Goal: Information Seeking & Learning: Learn about a topic

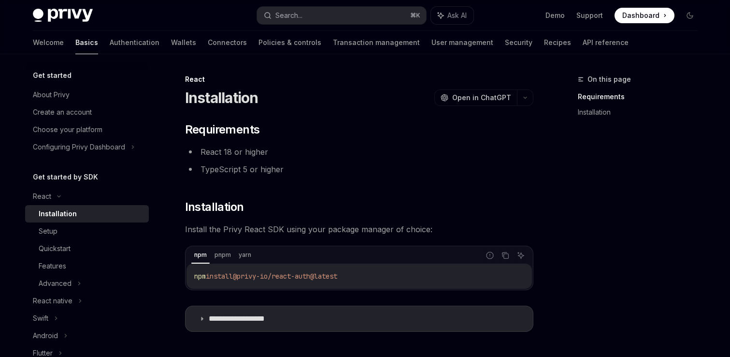
scroll to position [118, 0]
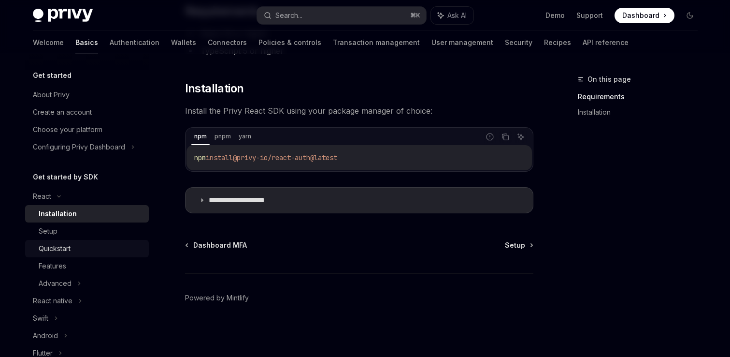
click at [86, 251] on div "Quickstart" at bounding box center [91, 249] width 104 height 12
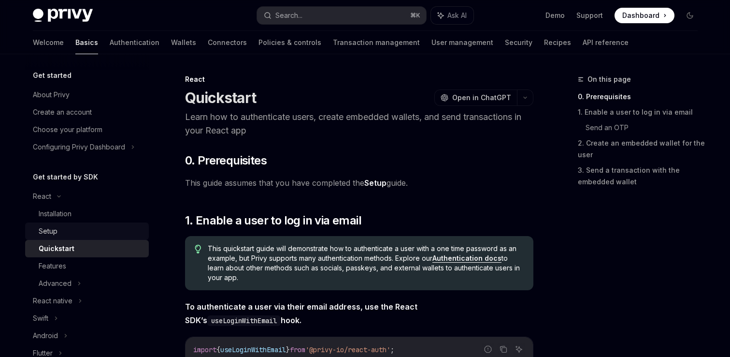
click at [95, 236] on div "Setup" at bounding box center [91, 231] width 104 height 12
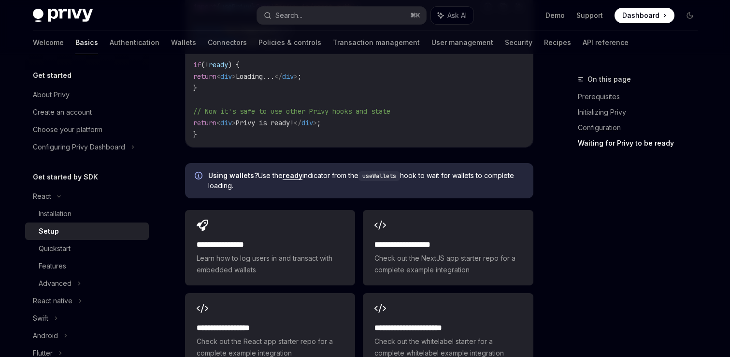
scroll to position [1169, 0]
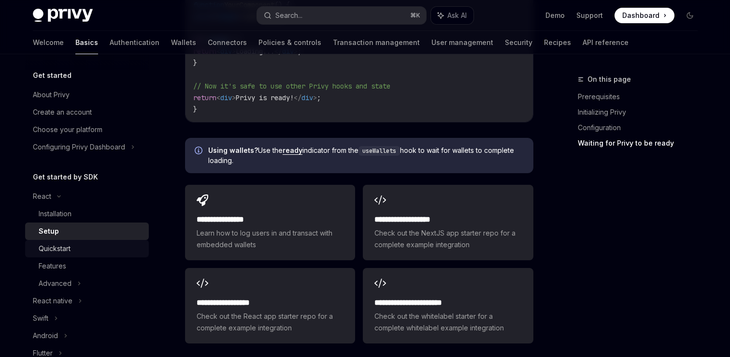
click at [118, 249] on div "Quickstart" at bounding box center [91, 249] width 104 height 12
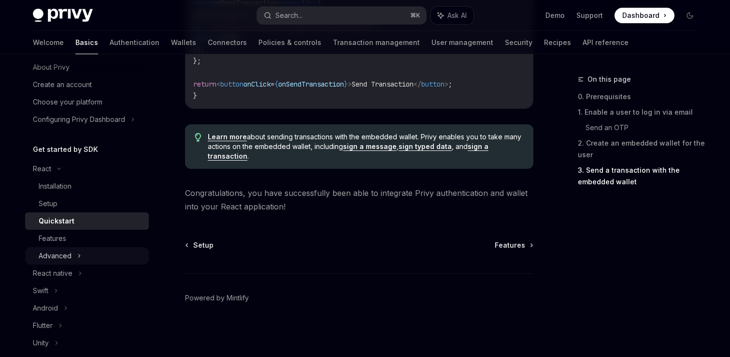
scroll to position [29, 0]
click at [105, 239] on div "Features" at bounding box center [91, 237] width 104 height 12
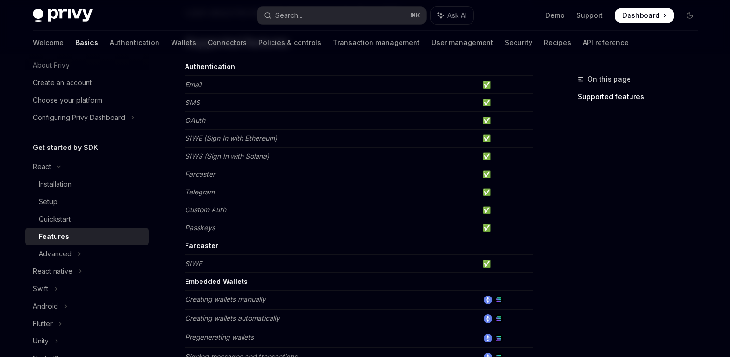
scroll to position [155, 0]
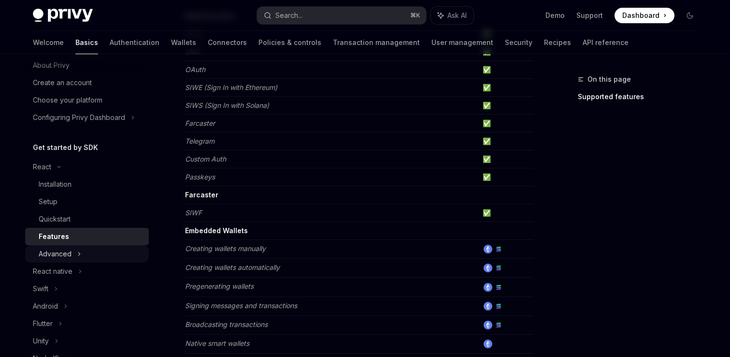
click at [135, 257] on div "Advanced" at bounding box center [87, 253] width 124 height 17
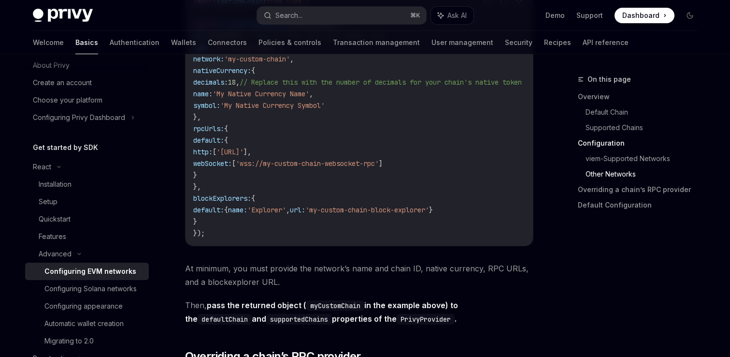
scroll to position [1777, 0]
click at [120, 287] on div "Configuring Solana networks" at bounding box center [90, 289] width 92 height 12
type textarea "*"
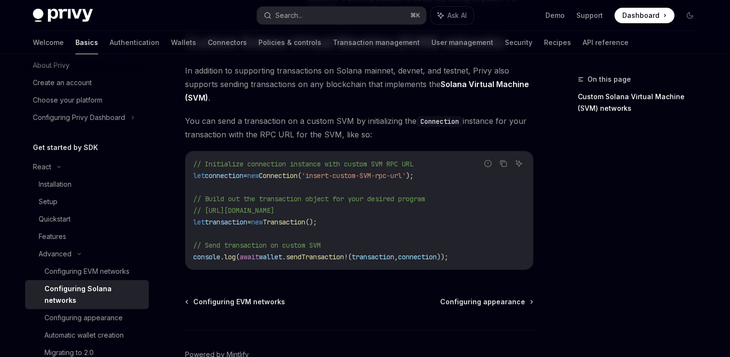
scroll to position [477, 0]
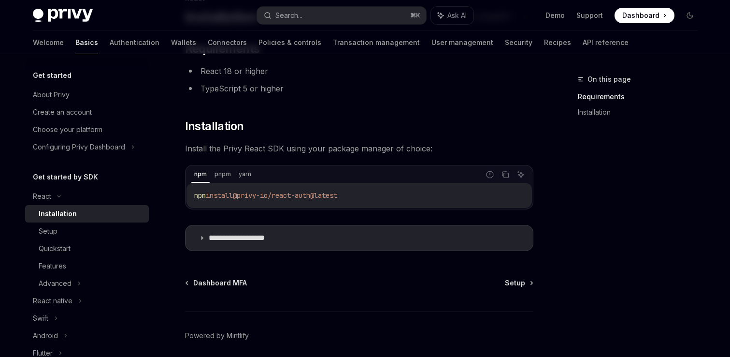
scroll to position [84, 0]
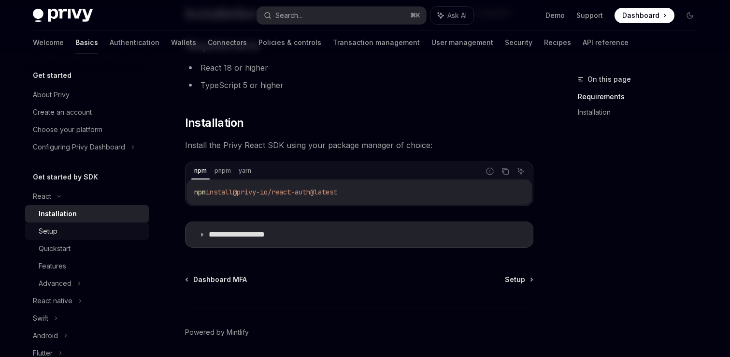
click at [86, 226] on div "Setup" at bounding box center [91, 231] width 104 height 12
type textarea "*"
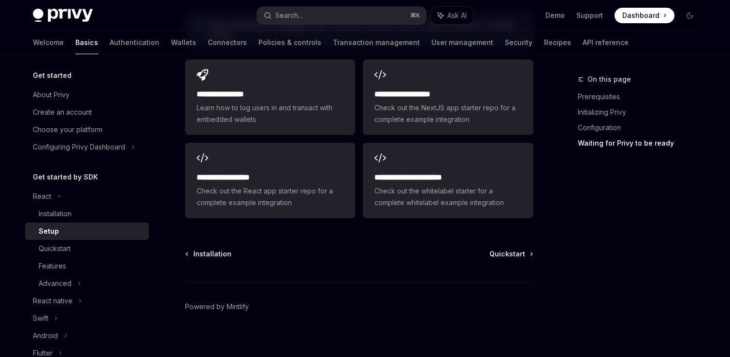
scroll to position [1303, 0]
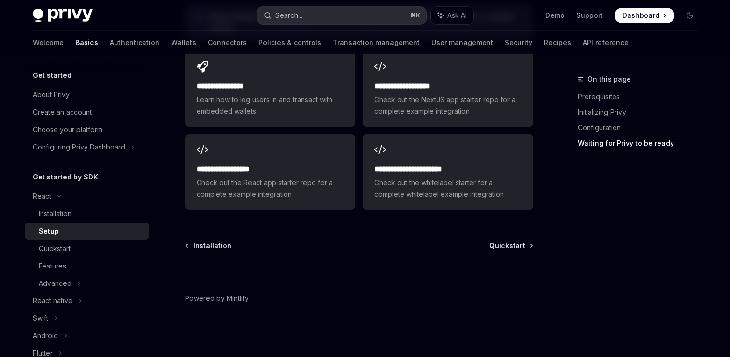
click at [321, 13] on button "Search... ⌘ K" at bounding box center [341, 15] width 169 height 17
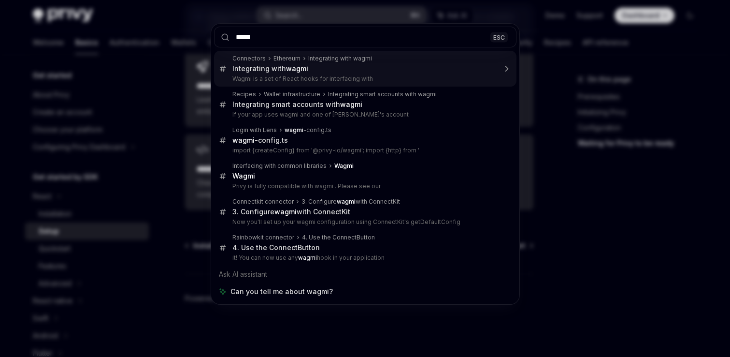
type input "*****"
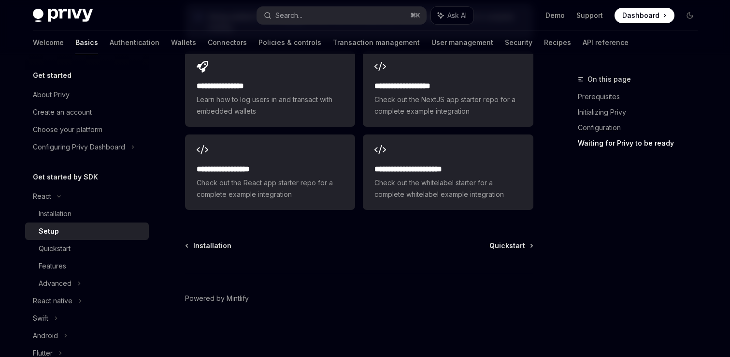
type textarea "*"
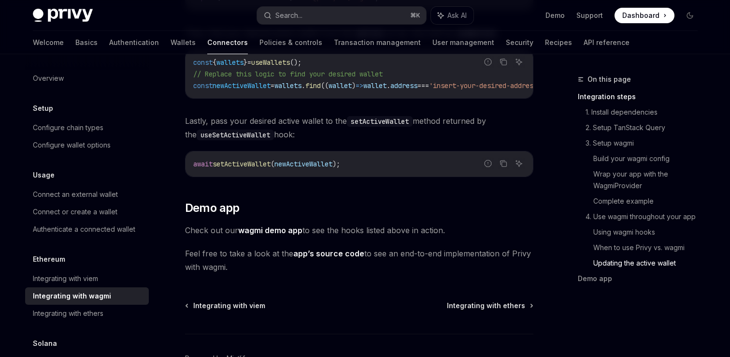
scroll to position [2843, 0]
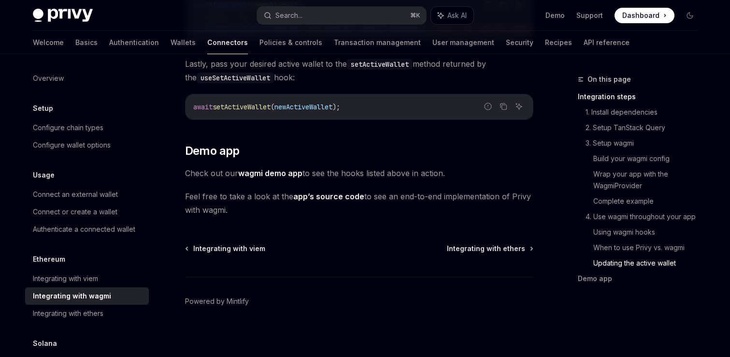
click at [374, 4] on div "Privy Docs home page Search... ⌘ K Ask AI Demo Support Dashboard Dashboard Sear…" at bounding box center [365, 15] width 665 height 31
click at [359, 29] on div "Privy Docs home page Search... ⌘ K Ask AI Demo Support Dashboard Dashboard Sear…" at bounding box center [365, 15] width 665 height 31
click at [361, 24] on div "Privy Docs home page Search... ⌘ K Ask AI Demo Support Dashboard Dashboard Sear…" at bounding box center [365, 15] width 665 height 31
click at [365, 16] on button "Search... ⌘ K" at bounding box center [341, 15] width 169 height 17
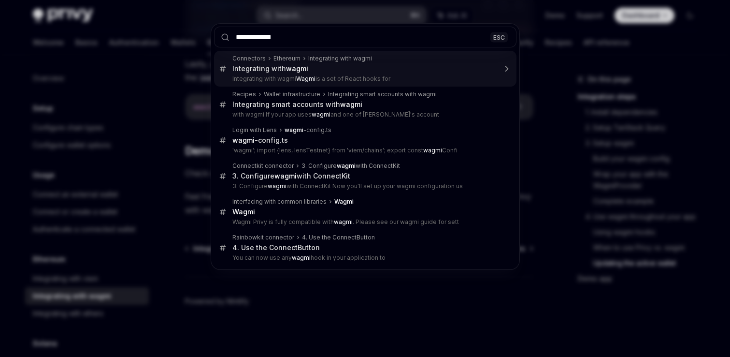
type input "**********"
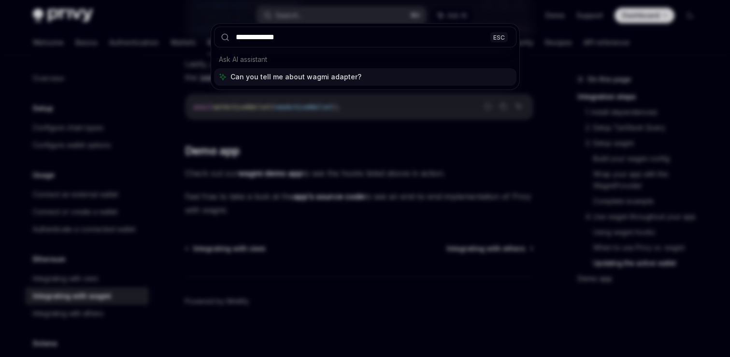
type textarea "*"
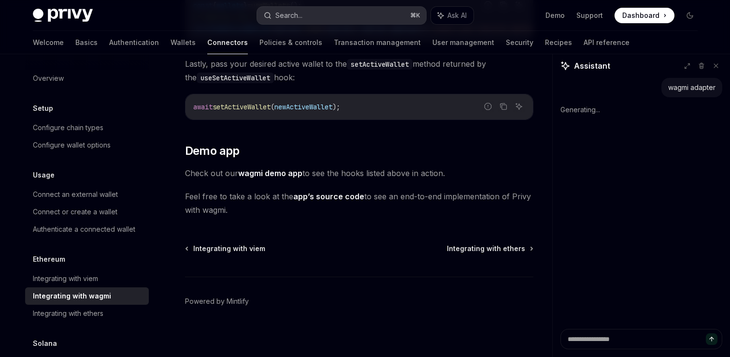
click at [339, 14] on button "Search... ⌘ K" at bounding box center [341, 15] width 169 height 17
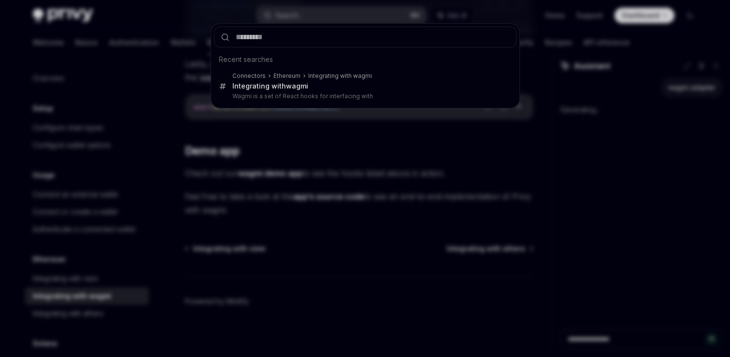
type input "*"
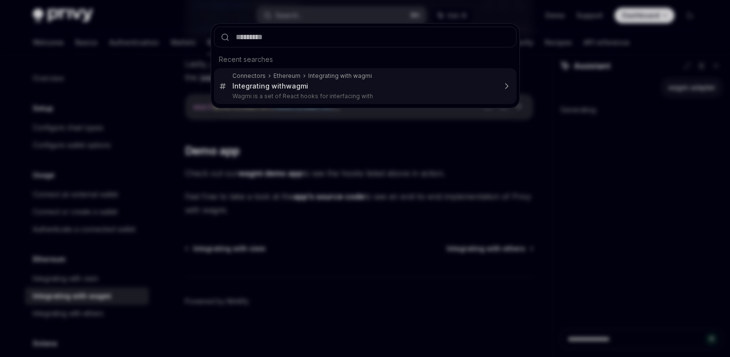
type input "*"
type textarea "*"
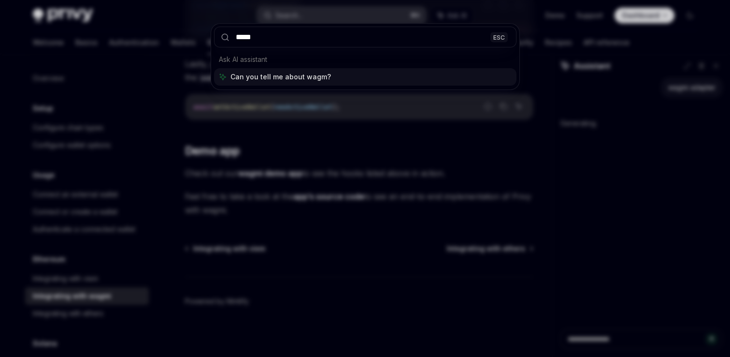
type input "*****"
type textarea "*"
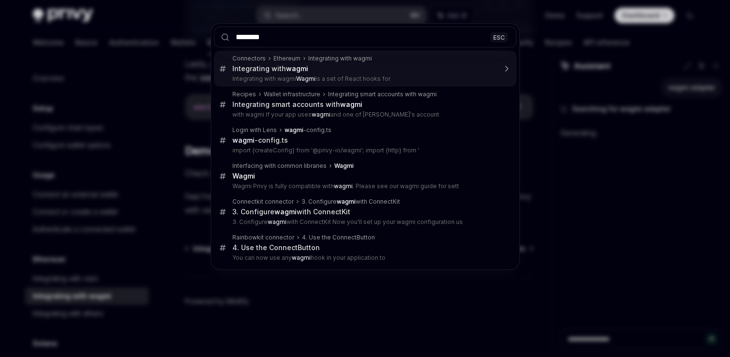
type input "*********"
type textarea "*"
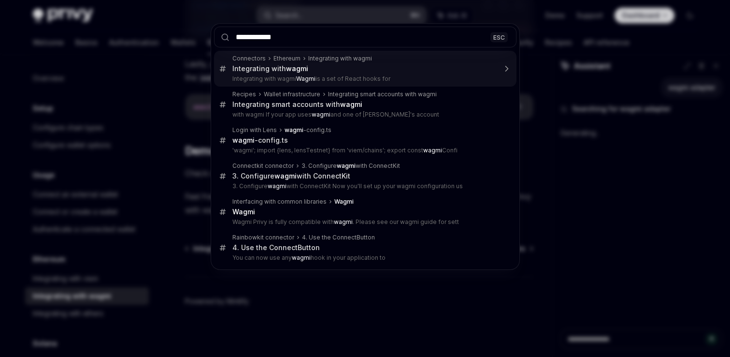
type input "**********"
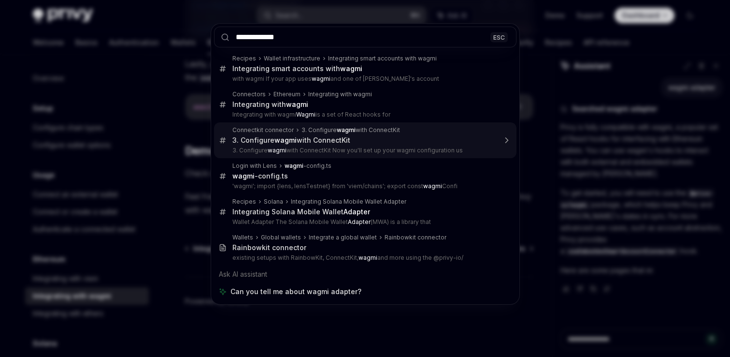
scroll to position [0, 0]
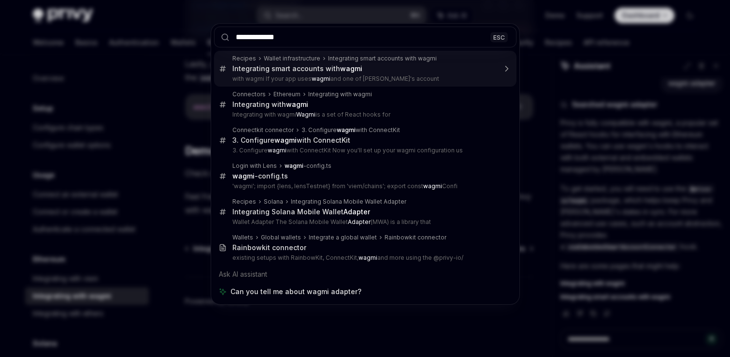
type textarea "*"
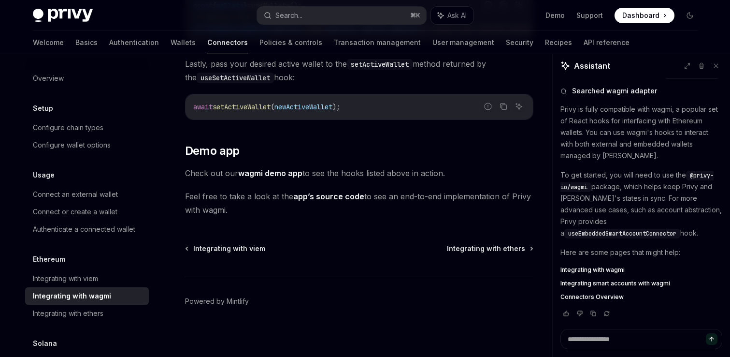
type textarea "*"
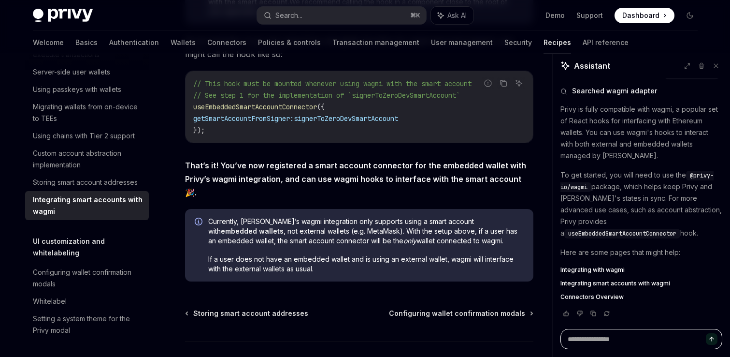
scroll to position [1690, 0]
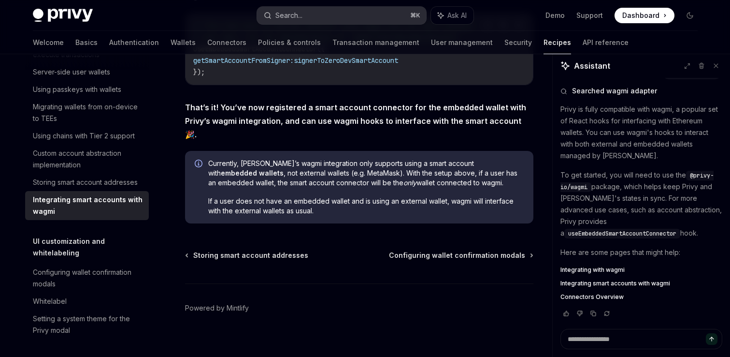
click at [347, 18] on button "Search... ⌘ K" at bounding box center [341, 15] width 169 height 17
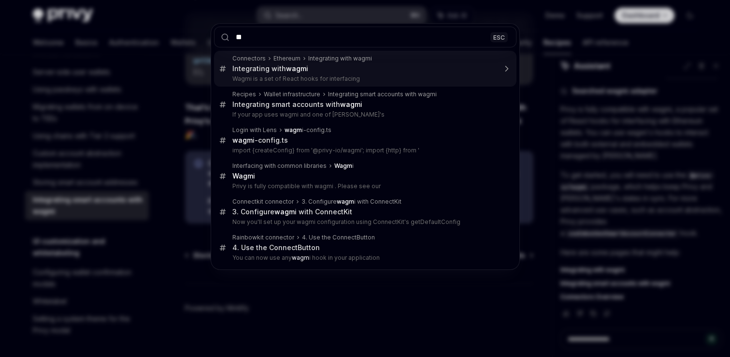
type input "*"
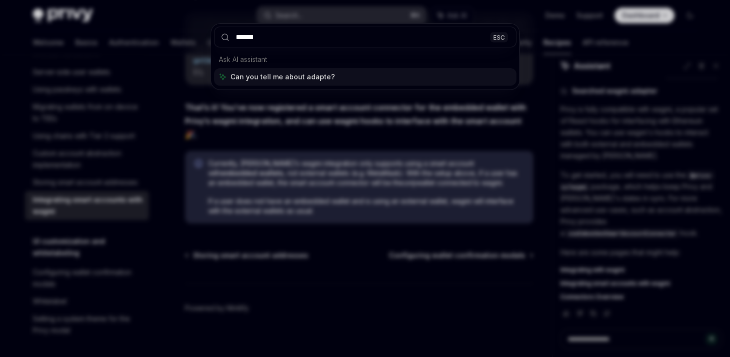
type input "*******"
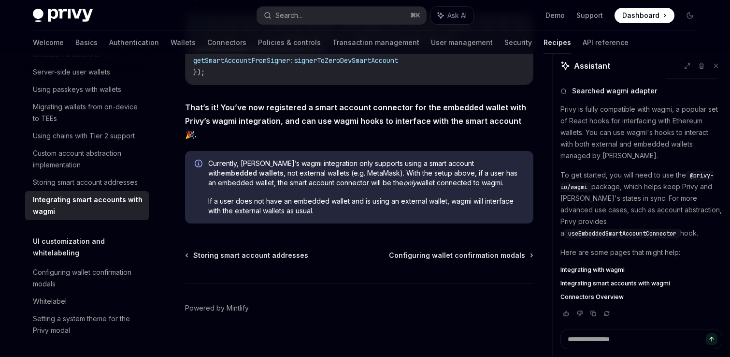
type textarea "*"
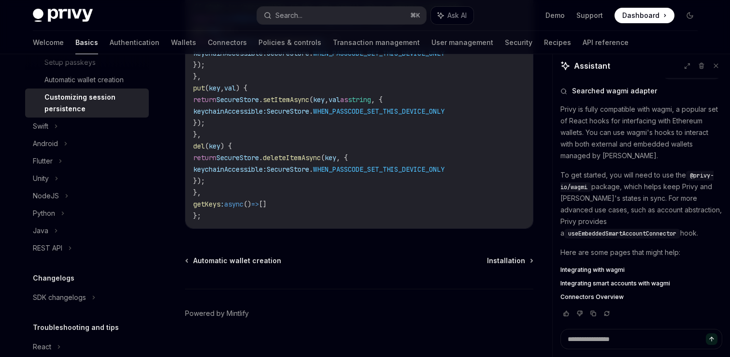
scroll to position [726, 0]
